Goal: Task Accomplishment & Management: Complete application form

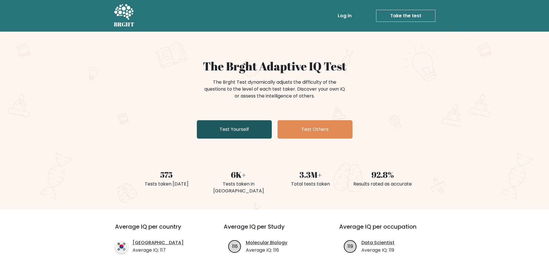
click at [230, 128] on link "Test Yourself" at bounding box center [234, 129] width 75 height 18
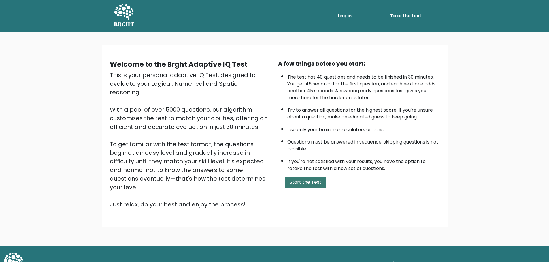
click at [309, 184] on button "Start the Test" at bounding box center [305, 183] width 41 height 12
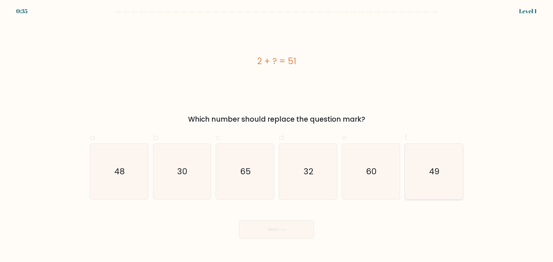
click at [428, 173] on icon "49" at bounding box center [434, 172] width 56 height 56
click at [277, 135] on input "f. 49" at bounding box center [277, 133] width 0 height 4
radio input "true"
click at [300, 225] on button "Next" at bounding box center [276, 230] width 75 height 18
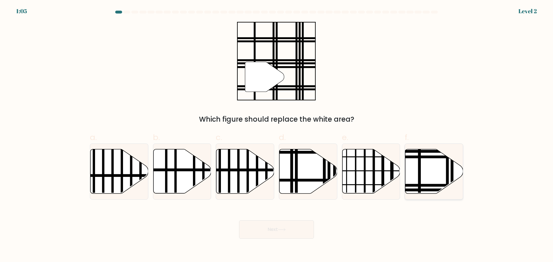
click at [426, 164] on icon at bounding box center [434, 171] width 58 height 44
click at [277, 135] on input "f." at bounding box center [277, 133] width 0 height 4
radio input "true"
click at [255, 224] on button "Next" at bounding box center [276, 230] width 75 height 18
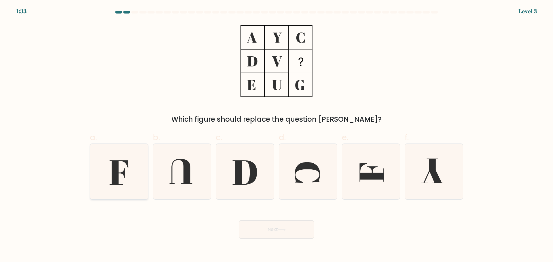
click at [121, 179] on icon at bounding box center [119, 172] width 56 height 56
click at [277, 135] on input "a." at bounding box center [277, 133] width 0 height 4
radio input "true"
click at [279, 233] on button "Next" at bounding box center [276, 230] width 75 height 18
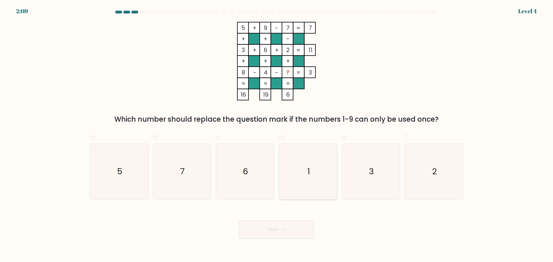
click at [298, 182] on icon "1" at bounding box center [308, 172] width 56 height 56
click at [277, 135] on input "d. 1" at bounding box center [277, 133] width 0 height 4
radio input "true"
click at [297, 226] on button "Next" at bounding box center [276, 230] width 75 height 18
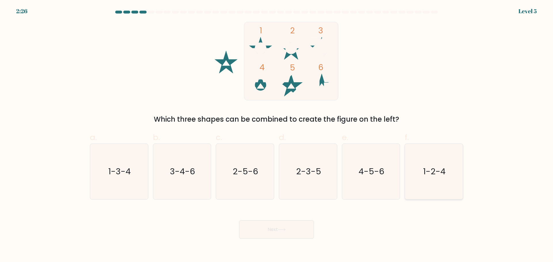
click at [447, 167] on icon "1-2-4" at bounding box center [434, 172] width 56 height 56
click at [277, 135] on input "f. 1-2-4" at bounding box center [277, 133] width 0 height 4
radio input "true"
click at [286, 227] on button "Next" at bounding box center [276, 230] width 75 height 18
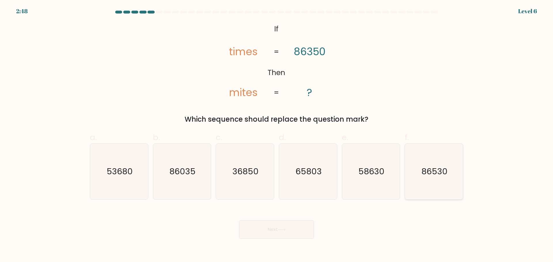
click at [451, 169] on icon "86530" at bounding box center [434, 172] width 56 height 56
click at [277, 135] on input "f. 86530" at bounding box center [277, 133] width 0 height 4
radio input "true"
click at [291, 233] on button "Next" at bounding box center [276, 230] width 75 height 18
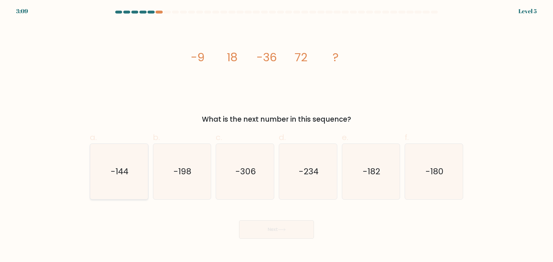
click at [130, 177] on icon "-144" at bounding box center [119, 172] width 56 height 56
click at [277, 135] on input "a. -144" at bounding box center [277, 133] width 0 height 4
radio input "true"
click at [290, 229] on button "Next" at bounding box center [276, 230] width 75 height 18
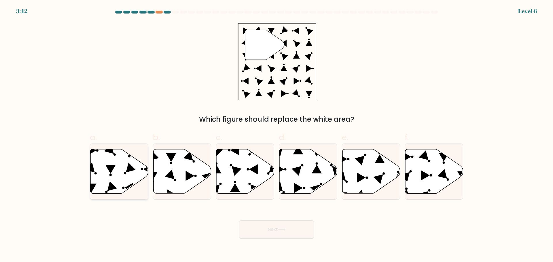
click at [110, 170] on icon at bounding box center [110, 169] width 10 height 9
click at [277, 135] on input "a." at bounding box center [277, 133] width 0 height 4
radio input "true"
click at [298, 229] on button "Next" at bounding box center [276, 230] width 75 height 18
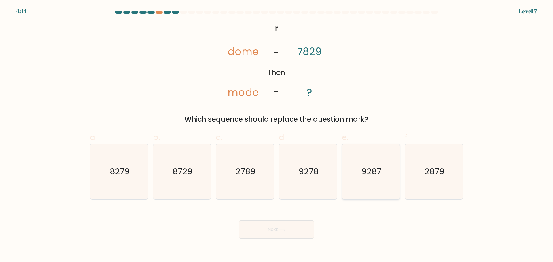
click at [378, 185] on icon "9287" at bounding box center [371, 172] width 56 height 56
click at [277, 135] on input "e. 9287" at bounding box center [277, 133] width 0 height 4
radio input "true"
click at [285, 231] on icon at bounding box center [282, 229] width 8 height 3
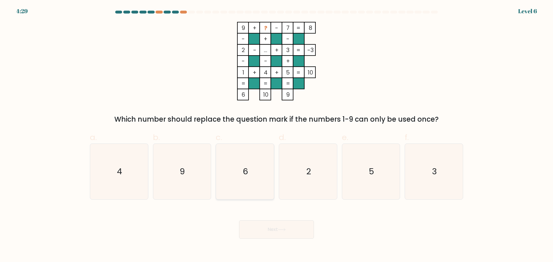
click at [269, 174] on icon "6" at bounding box center [245, 172] width 56 height 56
click at [277, 135] on input "c. 6" at bounding box center [277, 133] width 0 height 4
radio input "true"
click at [288, 236] on button "Next" at bounding box center [276, 230] width 75 height 18
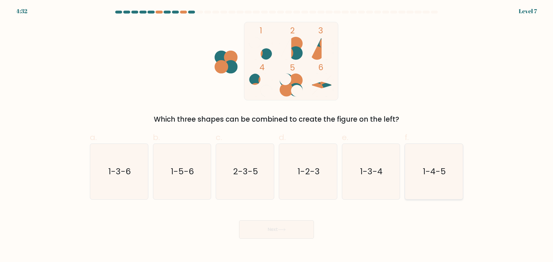
click at [426, 176] on text "1-4-5" at bounding box center [434, 172] width 23 height 12
click at [277, 135] on input "f. 1-4-5" at bounding box center [277, 133] width 0 height 4
radio input "true"
click at [281, 233] on button "Next" at bounding box center [276, 230] width 75 height 18
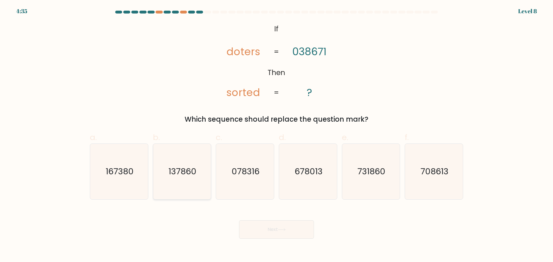
click at [165, 175] on icon "137860" at bounding box center [182, 172] width 56 height 56
click at [277, 135] on input "b. 137860" at bounding box center [277, 133] width 0 height 4
radio input "true"
click at [279, 224] on button "Next" at bounding box center [276, 230] width 75 height 18
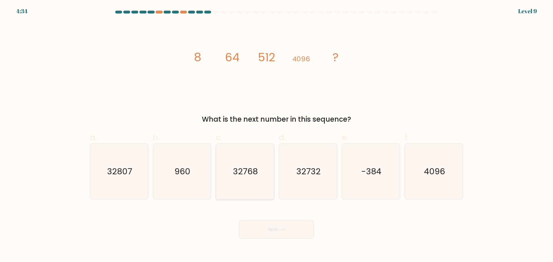
click at [257, 177] on icon "32768" at bounding box center [245, 172] width 56 height 56
click at [277, 135] on input "c. 32768" at bounding box center [277, 133] width 0 height 4
radio input "true"
click at [285, 234] on button "Next" at bounding box center [276, 230] width 75 height 18
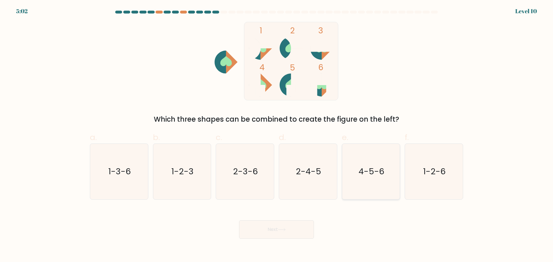
click at [363, 184] on icon "4-5-6" at bounding box center [371, 172] width 56 height 56
click at [277, 135] on input "e. 4-5-6" at bounding box center [277, 133] width 0 height 4
radio input "true"
click at [274, 222] on button "Next" at bounding box center [276, 230] width 75 height 18
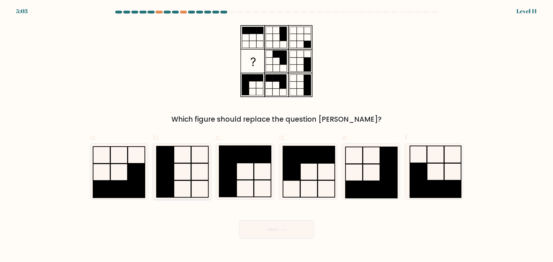
click at [192, 181] on icon at bounding box center [182, 172] width 56 height 56
click at [277, 135] on input "b." at bounding box center [277, 133] width 0 height 4
radio input "true"
click at [294, 187] on icon at bounding box center [308, 172] width 56 height 56
click at [277, 135] on input "d." at bounding box center [277, 133] width 0 height 4
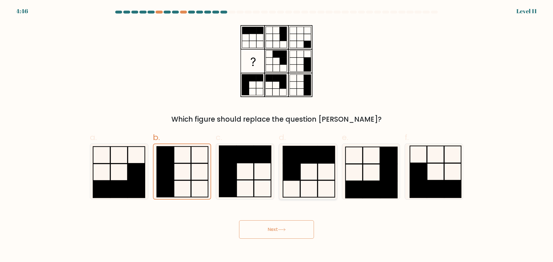
radio input "true"
click at [284, 228] on button "Next" at bounding box center [276, 230] width 75 height 18
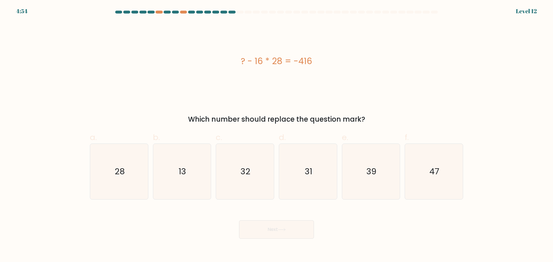
drag, startPoint x: 279, startPoint y: 61, endPoint x: 284, endPoint y: 61, distance: 5.8
click at [284, 61] on div "? - 16 * 28 = -416" at bounding box center [276, 61] width 373 height 13
click at [281, 71] on div "? - 16 * 28 = -416" at bounding box center [276, 61] width 373 height 79
drag, startPoint x: 262, startPoint y: 63, endPoint x: 255, endPoint y: 63, distance: 6.9
click at [238, 64] on div "? - 16 * 28 = -416" at bounding box center [276, 61] width 373 height 13
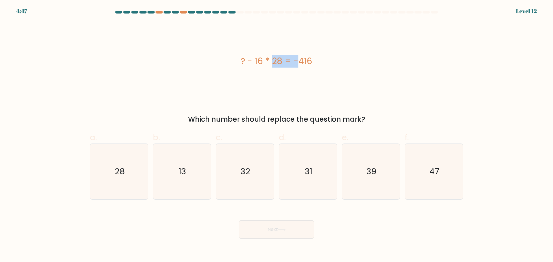
click at [262, 62] on div "? - 16 * 28 = -416" at bounding box center [276, 61] width 373 height 13
drag, startPoint x: 281, startPoint y: 61, endPoint x: 278, endPoint y: 61, distance: 3.2
click at [278, 61] on div "? - 16 * 28 = -416" at bounding box center [276, 61] width 373 height 13
click at [281, 63] on div "? - 16 * 28 = -416" at bounding box center [276, 61] width 373 height 13
click at [279, 62] on div "? - 16 * 28 = -416" at bounding box center [276, 61] width 373 height 13
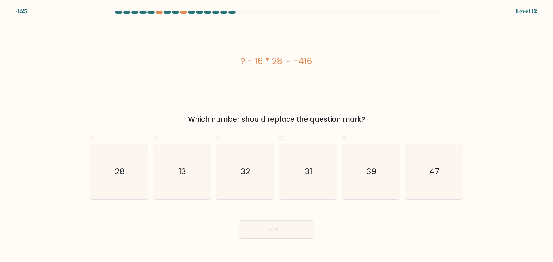
click at [255, 68] on div "? - 16 * 28 = -416" at bounding box center [276, 61] width 373 height 79
click at [243, 179] on icon "32" at bounding box center [245, 172] width 56 height 56
click at [277, 135] on input "c. 32" at bounding box center [277, 133] width 0 height 4
radio input "true"
click at [174, 187] on icon "13" at bounding box center [182, 172] width 56 height 56
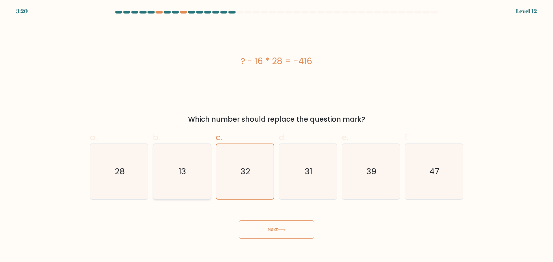
click at [277, 135] on input "b. 13" at bounding box center [277, 133] width 0 height 4
radio input "true"
click at [266, 225] on button "Next" at bounding box center [276, 230] width 75 height 18
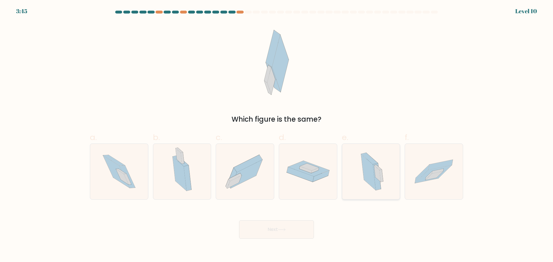
click at [368, 182] on icon at bounding box center [368, 172] width 15 height 36
click at [277, 135] on input "e." at bounding box center [277, 133] width 0 height 4
radio input "true"
click at [292, 232] on button "Next" at bounding box center [276, 230] width 75 height 18
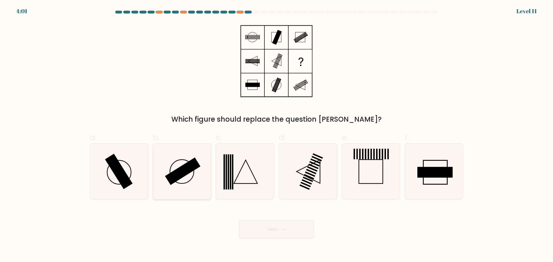
click at [186, 170] on rect at bounding box center [182, 172] width 35 height 28
click at [277, 135] on input "b." at bounding box center [277, 133] width 0 height 4
radio input "true"
click at [274, 236] on button "Next" at bounding box center [276, 230] width 75 height 18
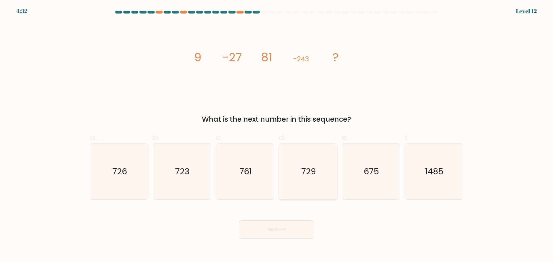
click at [306, 171] on text "729" at bounding box center [308, 172] width 15 height 12
click at [277, 135] on input "d. 729" at bounding box center [277, 133] width 0 height 4
radio input "true"
click at [277, 223] on button "Next" at bounding box center [276, 230] width 75 height 18
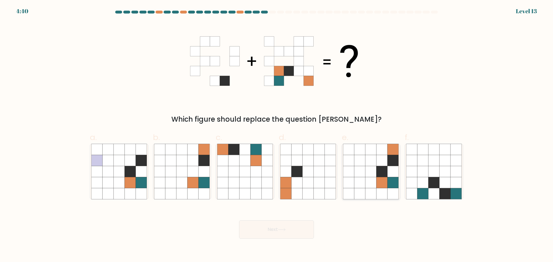
click at [349, 181] on icon at bounding box center [348, 182] width 11 height 11
click at [277, 135] on input "e." at bounding box center [277, 133] width 0 height 4
radio input "true"
click at [283, 228] on icon at bounding box center [282, 229] width 8 height 3
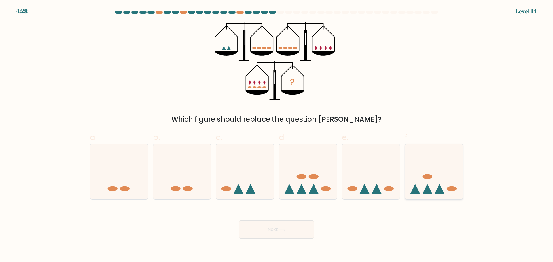
click at [441, 170] on icon at bounding box center [434, 172] width 58 height 48
click at [277, 135] on input "f." at bounding box center [277, 133] width 0 height 4
radio input "true"
click at [298, 231] on button "Next" at bounding box center [276, 230] width 75 height 18
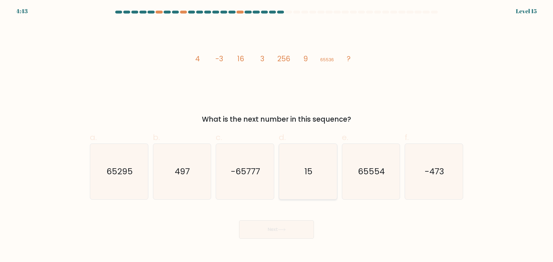
click at [322, 188] on icon "15" at bounding box center [308, 172] width 56 height 56
click at [277, 135] on input "d. 15" at bounding box center [277, 133] width 0 height 4
radio input "true"
click at [302, 232] on button "Next" at bounding box center [276, 230] width 75 height 18
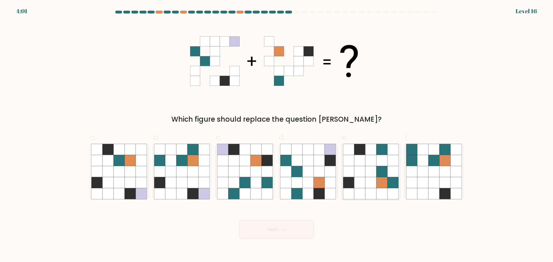
click at [379, 165] on icon at bounding box center [382, 160] width 11 height 11
click at [277, 135] on input "e." at bounding box center [277, 133] width 0 height 4
radio input "true"
click at [288, 233] on button "Next" at bounding box center [276, 230] width 75 height 18
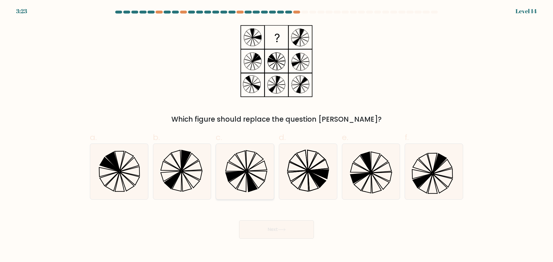
click at [253, 183] on icon at bounding box center [252, 182] width 11 height 20
click at [277, 135] on input "c." at bounding box center [277, 133] width 0 height 4
radio input "true"
click at [286, 227] on button "Next" at bounding box center [276, 230] width 75 height 18
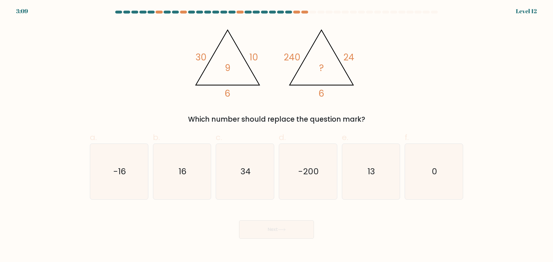
drag, startPoint x: 138, startPoint y: 186, endPoint x: 151, endPoint y: 179, distance: 14.9
click at [139, 185] on icon "-16" at bounding box center [119, 172] width 56 height 56
click at [277, 135] on input "a. -16" at bounding box center [277, 133] width 0 height 4
radio input "true"
click at [173, 176] on icon "16" at bounding box center [182, 172] width 56 height 56
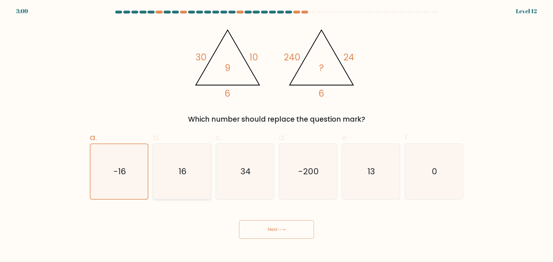
click at [277, 135] on input "b. 16" at bounding box center [277, 133] width 0 height 4
radio input "true"
click at [283, 230] on icon at bounding box center [282, 229] width 8 height 3
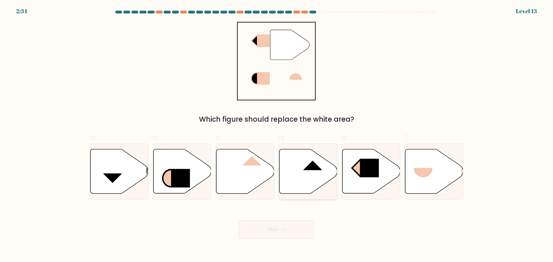
click at [303, 179] on icon at bounding box center [308, 171] width 58 height 44
click at [277, 135] on input "d." at bounding box center [277, 133] width 0 height 4
radio input "true"
click at [288, 228] on button "Next" at bounding box center [276, 230] width 75 height 18
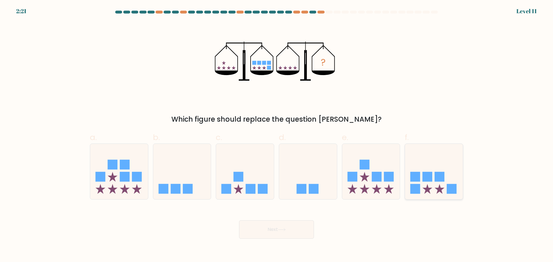
click at [434, 178] on icon at bounding box center [434, 172] width 58 height 48
click at [277, 135] on input "f." at bounding box center [277, 133] width 0 height 4
radio input "true"
click at [275, 226] on button "Next" at bounding box center [276, 230] width 75 height 18
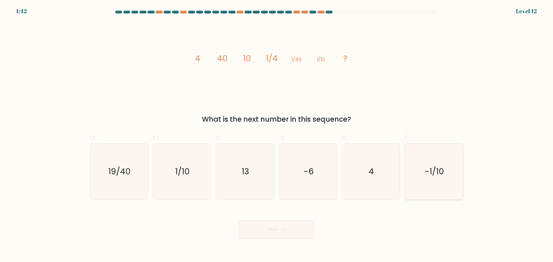
click at [434, 179] on icon "-1/10" at bounding box center [434, 172] width 56 height 56
click at [277, 135] on input "f. -1/10" at bounding box center [277, 133] width 0 height 4
radio input "true"
click at [285, 225] on button "Next" at bounding box center [276, 230] width 75 height 18
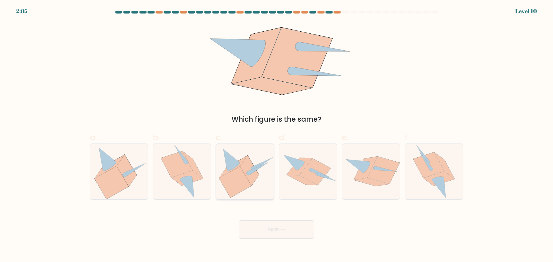
click at [240, 178] on icon at bounding box center [235, 182] width 32 height 31
click at [277, 135] on input "c." at bounding box center [277, 133] width 0 height 4
radio input "true"
click at [289, 230] on button "Next" at bounding box center [276, 230] width 75 height 18
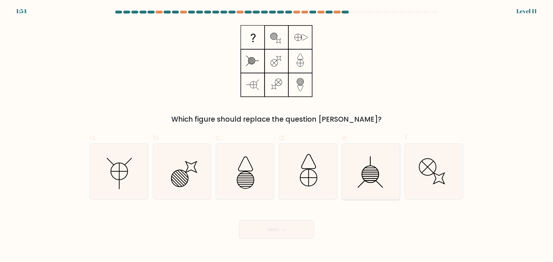
click at [373, 168] on line at bounding box center [370, 168] width 11 height 0
click at [277, 135] on input "e." at bounding box center [277, 133] width 0 height 4
radio input "true"
click at [263, 229] on button "Next" at bounding box center [276, 230] width 75 height 18
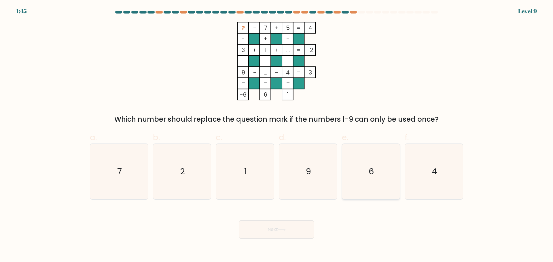
click at [368, 174] on icon "6" at bounding box center [371, 172] width 56 height 56
click at [277, 135] on input "e. 6" at bounding box center [277, 133] width 0 height 4
radio input "true"
click at [287, 225] on button "Next" at bounding box center [276, 230] width 75 height 18
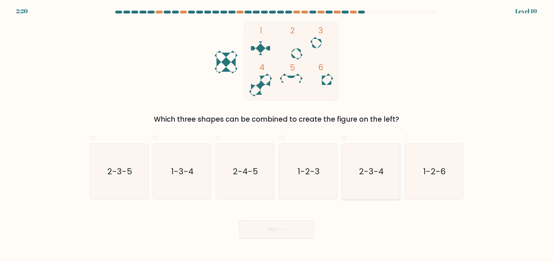
click at [370, 181] on icon "2-3-4" at bounding box center [371, 172] width 56 height 56
click at [277, 135] on input "e. 2-3-4" at bounding box center [277, 133] width 0 height 4
radio input "true"
click at [292, 227] on button "Next" at bounding box center [276, 230] width 75 height 18
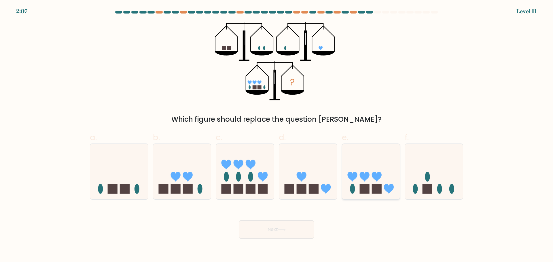
click at [384, 194] on icon at bounding box center [371, 172] width 58 height 48
click at [277, 135] on input "e." at bounding box center [277, 133] width 0 height 4
radio input "true"
click at [301, 223] on button "Next" at bounding box center [276, 230] width 75 height 18
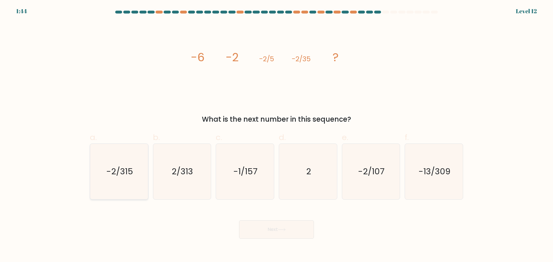
click at [126, 182] on icon "-2/315" at bounding box center [119, 172] width 56 height 56
click at [277, 135] on input "a. -2/315" at bounding box center [277, 133] width 0 height 4
radio input "true"
click at [279, 232] on button "Next" at bounding box center [276, 230] width 75 height 18
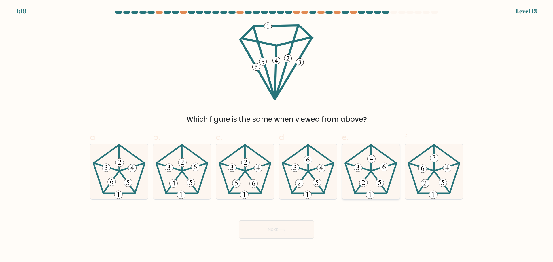
click at [378, 172] on icon at bounding box center [371, 172] width 56 height 56
click at [277, 135] on input "e." at bounding box center [277, 133] width 0 height 4
radio input "true"
click at [277, 230] on button "Next" at bounding box center [276, 230] width 75 height 18
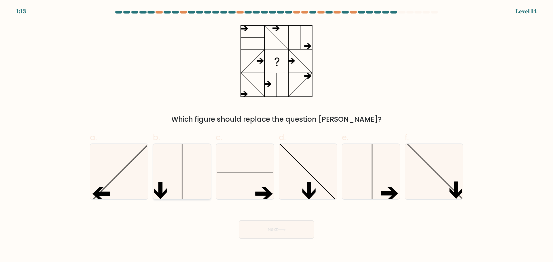
click at [196, 183] on icon at bounding box center [182, 172] width 56 height 56
click at [277, 135] on input "b." at bounding box center [277, 133] width 0 height 4
radio input "true"
click at [285, 224] on button "Next" at bounding box center [276, 230] width 75 height 18
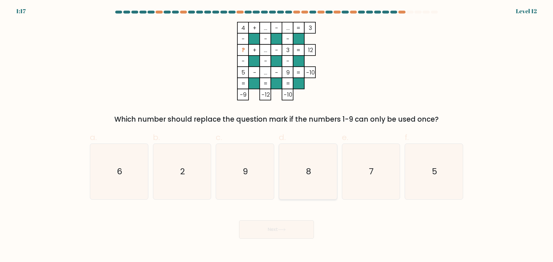
click at [322, 178] on icon "8" at bounding box center [308, 172] width 56 height 56
click at [277, 135] on input "d. 8" at bounding box center [277, 133] width 0 height 4
radio input "true"
click at [287, 233] on button "Next" at bounding box center [276, 230] width 75 height 18
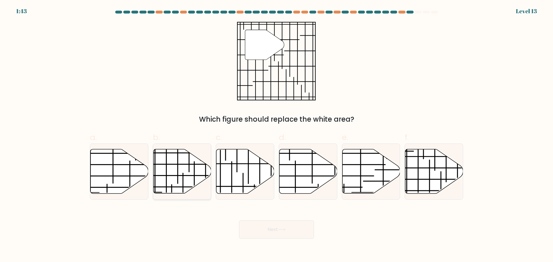
click at [182, 180] on icon at bounding box center [182, 171] width 58 height 44
click at [277, 135] on input "b." at bounding box center [277, 133] width 0 height 4
radio input "true"
click at [279, 229] on button "Next" at bounding box center [276, 230] width 75 height 18
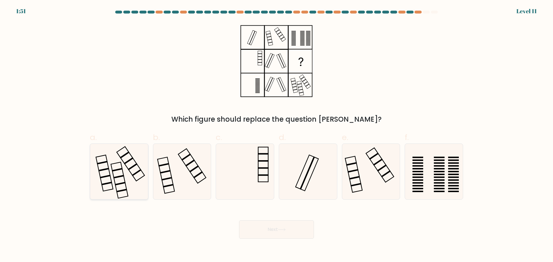
click at [137, 174] on icon at bounding box center [119, 172] width 56 height 56
click at [277, 135] on input "a." at bounding box center [277, 133] width 0 height 4
radio input "true"
click at [276, 229] on button "Next" at bounding box center [276, 230] width 75 height 18
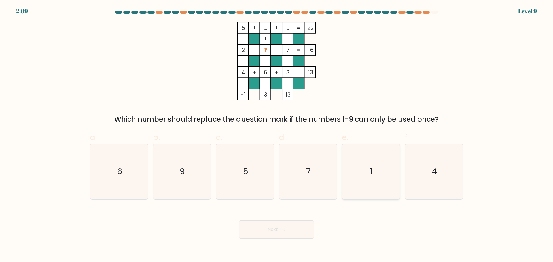
click at [372, 158] on icon "1" at bounding box center [371, 172] width 56 height 56
click at [277, 135] on input "e. 1" at bounding box center [277, 133] width 0 height 4
radio input "true"
click at [289, 232] on button "Next" at bounding box center [276, 230] width 75 height 18
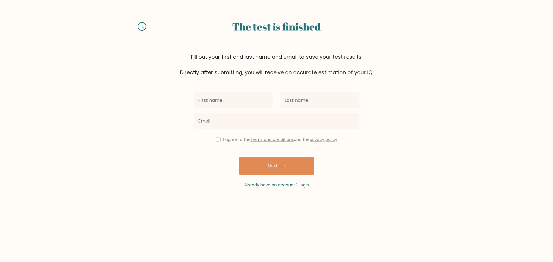
click at [232, 102] on input "text" at bounding box center [234, 100] width 80 height 16
type input "dooho"
click at [291, 101] on input "text" at bounding box center [320, 100] width 80 height 16
type input "[PERSON_NAME]"
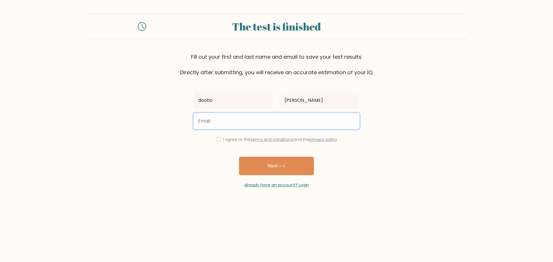
click at [280, 121] on input "email" at bounding box center [277, 121] width 166 height 16
type input "dooholee@gmail.com"
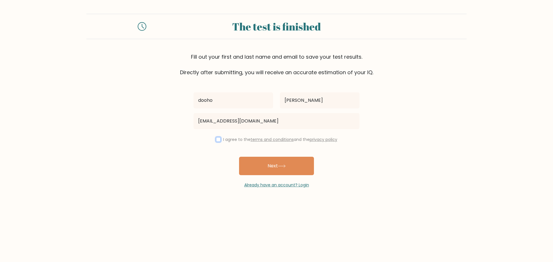
click at [216, 142] on input "checkbox" at bounding box center [218, 139] width 5 height 5
checkbox input "true"
click at [270, 161] on button "Next" at bounding box center [276, 166] width 75 height 18
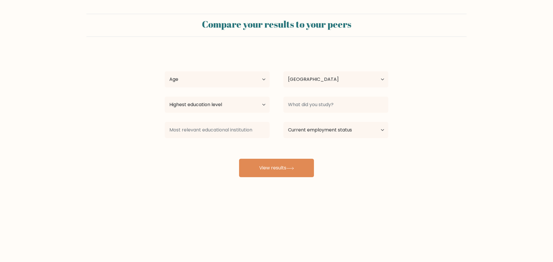
select select "KR"
click at [286, 165] on button "View results" at bounding box center [276, 168] width 75 height 18
click at [250, 80] on select "Age Under 18 years old 18-24 years old 25-34 years old 35-44 years old 45-54 ye…" at bounding box center [217, 79] width 105 height 16
select select "45_54"
click at [165, 71] on select "Age Under 18 years old 18-24 years old 25-34 years old 35-44 years old 45-54 ye…" at bounding box center [217, 79] width 105 height 16
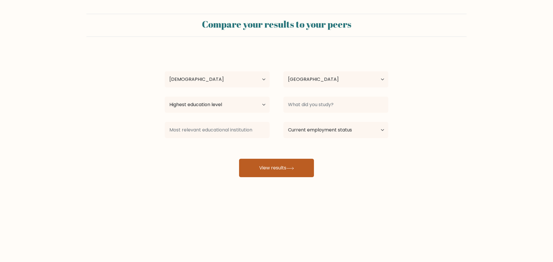
click at [271, 162] on button "View results" at bounding box center [276, 168] width 75 height 18
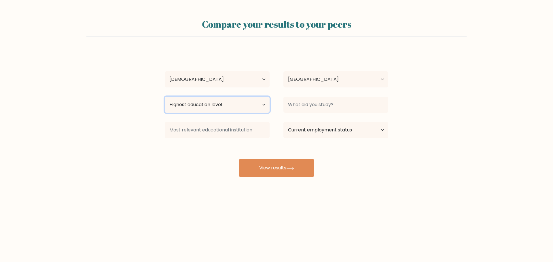
click at [250, 106] on select "Highest education level No schooling Primary Lower Secondary Upper Secondary Oc…" at bounding box center [217, 105] width 105 height 16
click at [165, 97] on select "Highest education level No schooling Primary Lower Secondary Upper Secondary Oc…" at bounding box center [217, 105] width 105 height 16
click at [238, 106] on select "Highest education level No schooling Primary Lower Secondary Upper Secondary Oc…" at bounding box center [217, 105] width 105 height 16
select select "masters_degree"
click at [165, 97] on select "Highest education level No schooling Primary Lower Secondary Upper Secondary Oc…" at bounding box center [217, 105] width 105 height 16
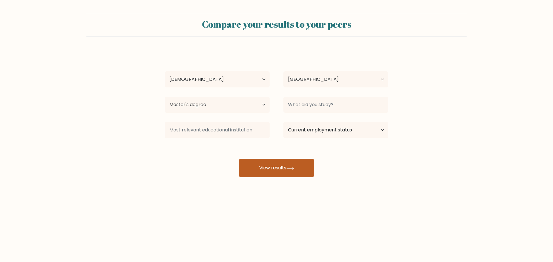
click at [298, 171] on button "View results" at bounding box center [276, 168] width 75 height 18
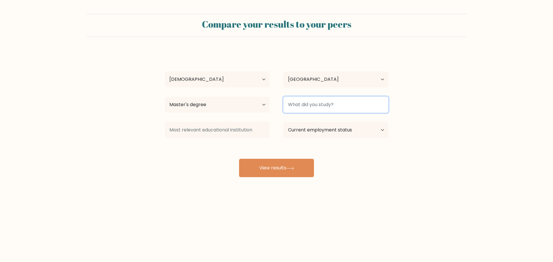
click at [332, 103] on input at bounding box center [335, 105] width 105 height 16
type input "korean"
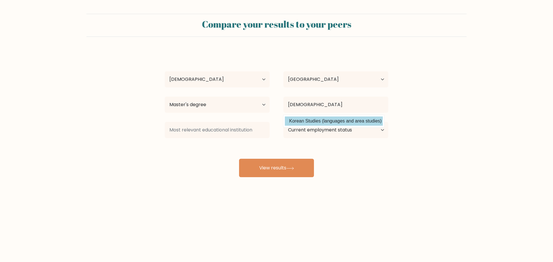
click at [323, 123] on div "dooho lee Age Under 18 years old 18-24 years old 25-34 years old 35-44 years ol…" at bounding box center [276, 114] width 230 height 127
click at [404, 127] on form "Compare your results to your peers dooho lee Age Under 18 years old 18-24 years…" at bounding box center [276, 96] width 553 height 164
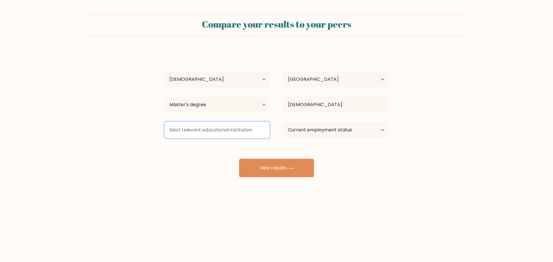
click at [228, 132] on input at bounding box center [217, 130] width 105 height 16
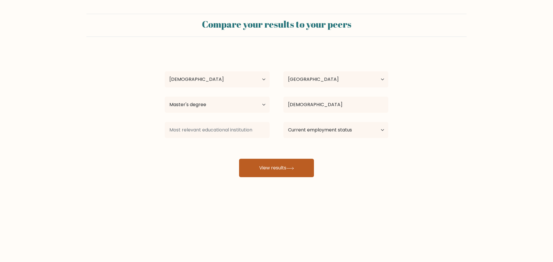
click at [269, 163] on button "View results" at bounding box center [276, 168] width 75 height 18
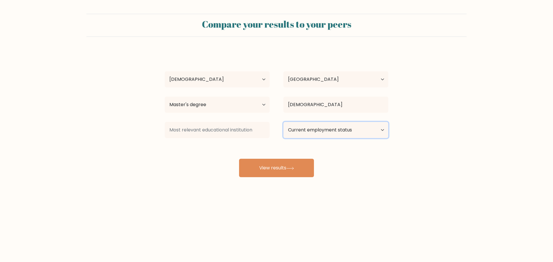
click at [339, 131] on select "Current employment status Employed Student Retired Other / prefer not to answer" at bounding box center [335, 130] width 105 height 16
select select "employed"
click at [283, 122] on select "Current employment status Employed Student Retired Other / prefer not to answer" at bounding box center [335, 130] width 105 height 16
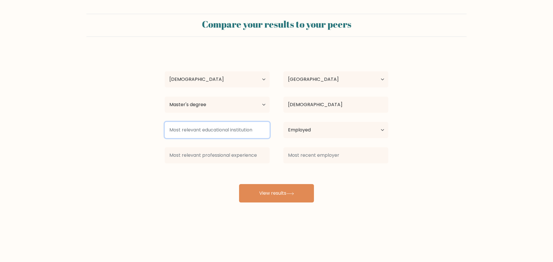
click at [248, 130] on input at bounding box center [217, 130] width 105 height 16
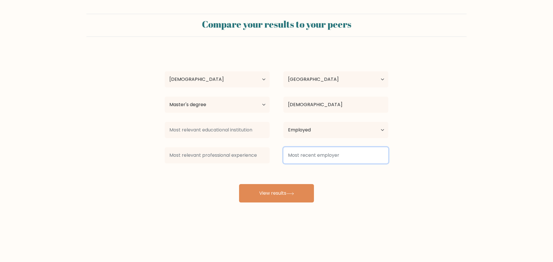
click at [336, 154] on input at bounding box center [335, 156] width 105 height 16
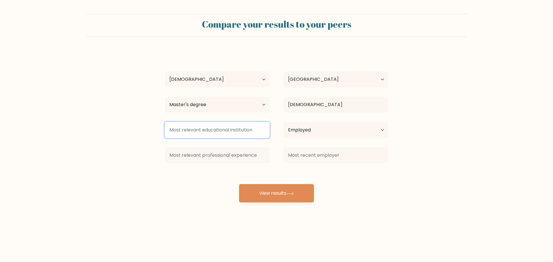
click at [218, 133] on input at bounding box center [217, 130] width 105 height 16
type input "1"
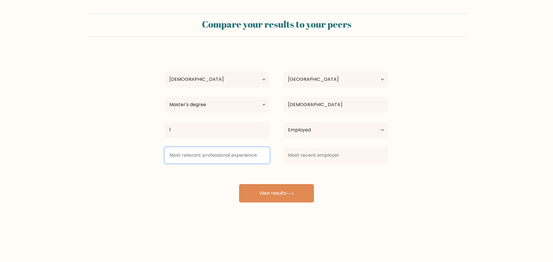
drag, startPoint x: 210, startPoint y: 155, endPoint x: 238, endPoint y: 160, distance: 28.5
click at [211, 155] on input at bounding box center [217, 156] width 105 height 16
type input "1"
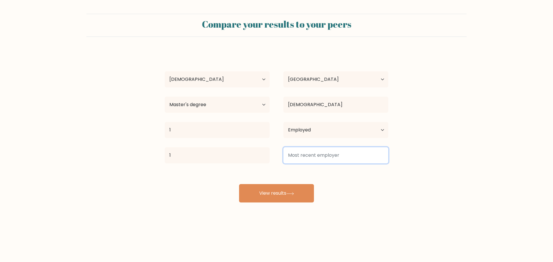
click at [307, 162] on input at bounding box center [335, 156] width 105 height 16
type input "1"
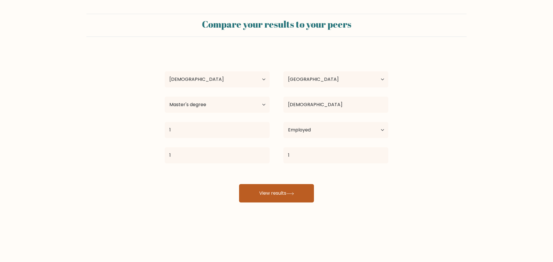
click at [281, 194] on button "View results" at bounding box center [276, 193] width 75 height 18
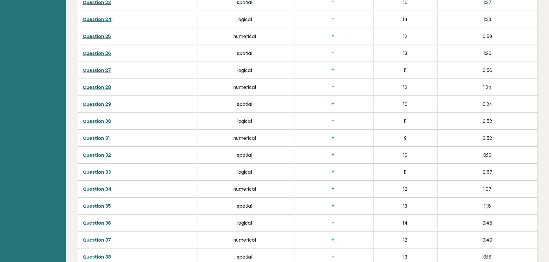
scroll to position [1472, 0]
